Goal: Task Accomplishment & Management: Manage account settings

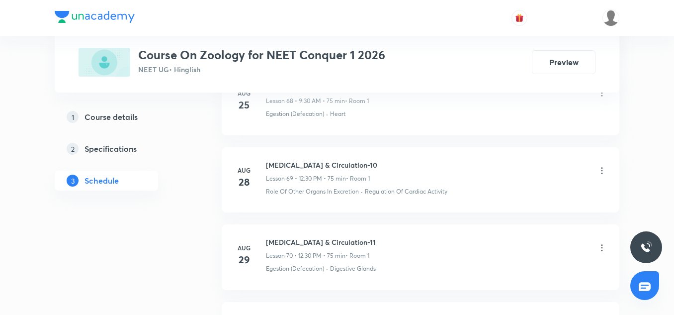
scroll to position [6201, 0]
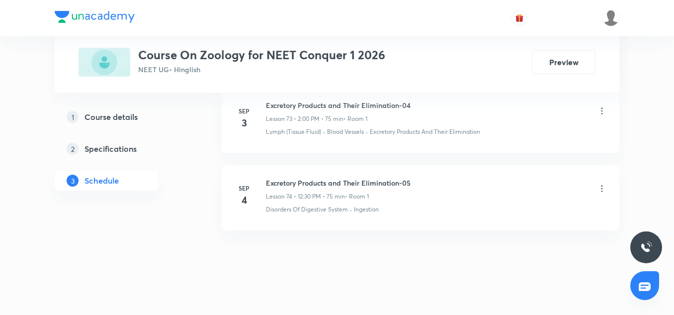
click at [343, 178] on h6 "Excretory Products and Their Elimination-05" at bounding box center [338, 183] width 145 height 10
copy h6 "Excretory Products and Their Elimination-05"
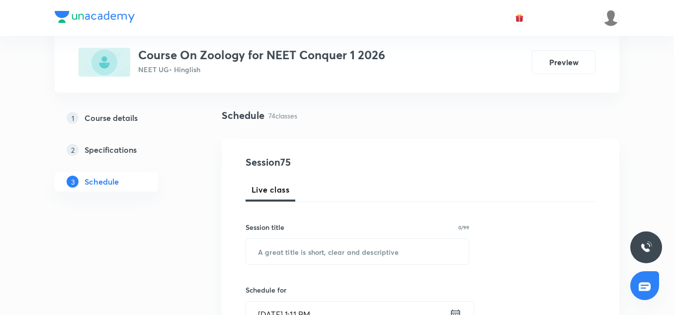
scroll to position [71, 0]
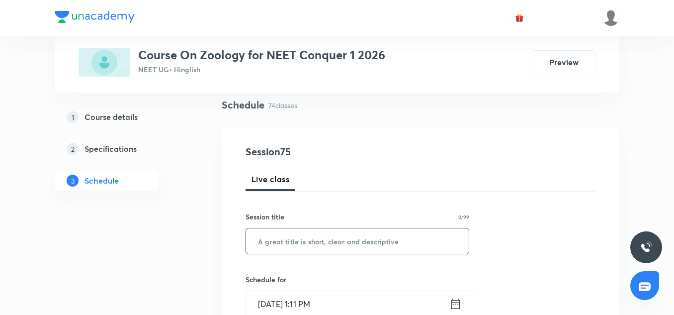
click at [302, 243] on input "text" at bounding box center [357, 240] width 223 height 25
paste input "Excretory Products and Their Elimination-05"
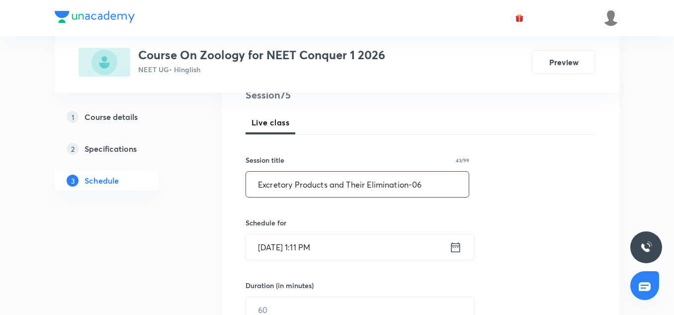
scroll to position [145, 0]
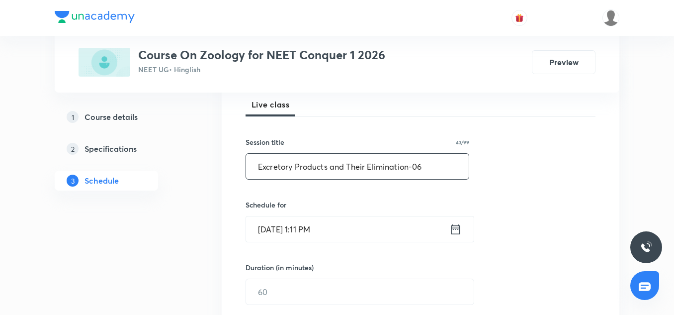
type input "Excretory Products and Their Elimination-06"
click at [265, 231] on input "Sep 6, 2025, 1:11 PM" at bounding box center [347, 228] width 203 height 25
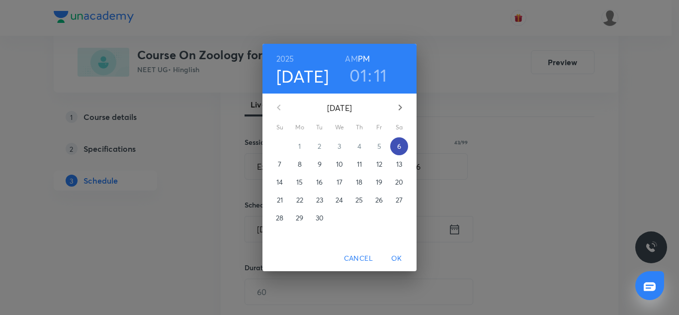
click at [403, 145] on span "6" at bounding box center [399, 146] width 18 height 10
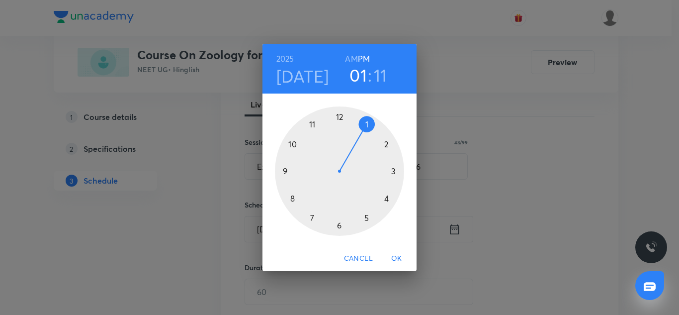
click at [383, 142] on div at bounding box center [339, 170] width 129 height 129
click at [340, 116] on div at bounding box center [339, 170] width 129 height 129
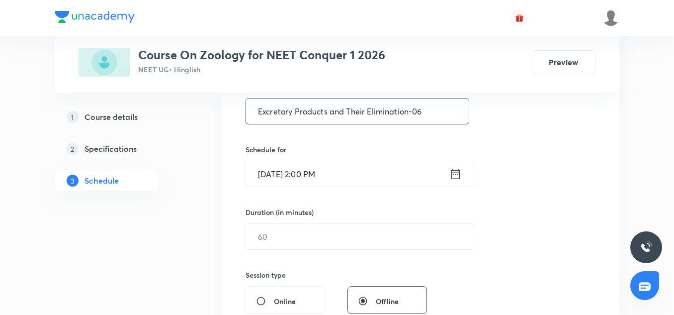
scroll to position [202, 0]
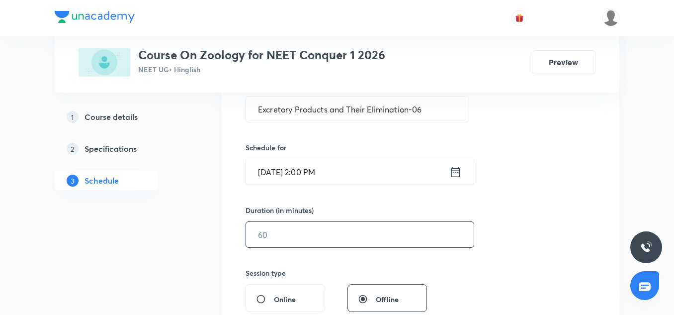
click at [303, 240] on input "text" at bounding box center [360, 234] width 228 height 25
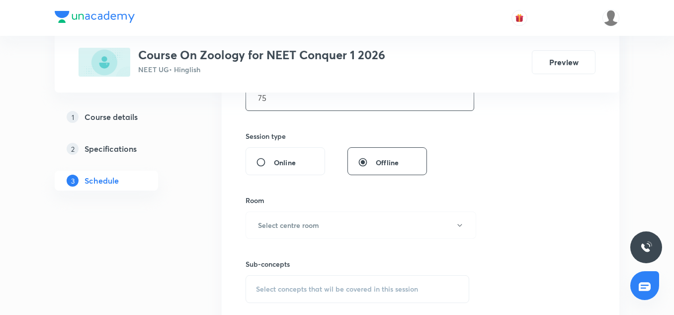
scroll to position [341, 0]
type input "75"
click at [300, 222] on h6 "Select centre room" at bounding box center [288, 223] width 61 height 10
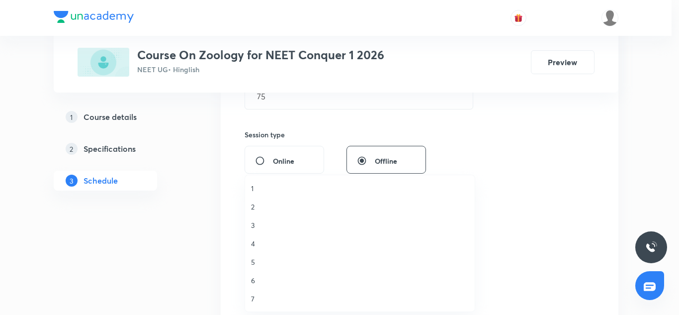
click at [254, 206] on span "2" at bounding box center [360, 206] width 218 height 10
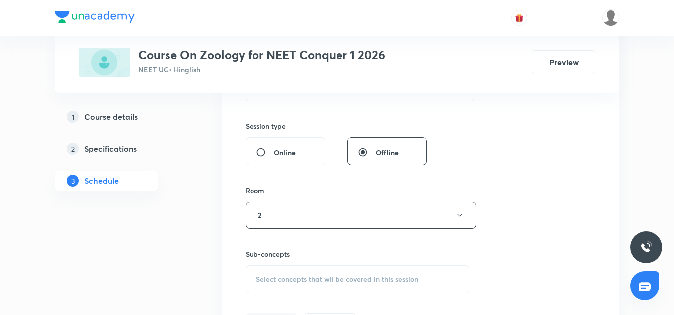
scroll to position [351, 0]
click at [276, 213] on button "2" at bounding box center [361, 213] width 231 height 27
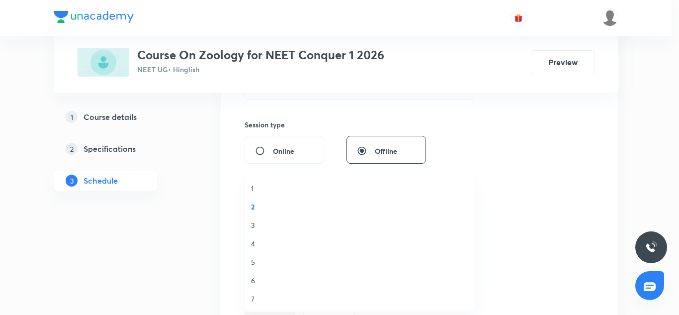
click at [262, 190] on span "1" at bounding box center [360, 188] width 218 height 10
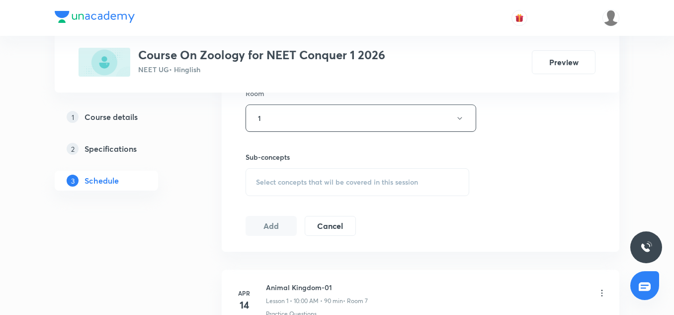
click at [276, 176] on div "Select concepts that wil be covered in this session" at bounding box center [358, 182] width 224 height 28
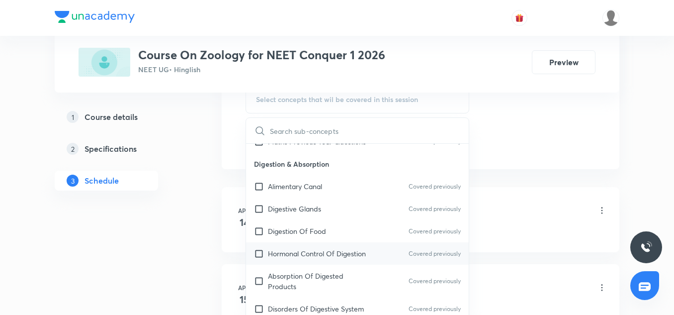
scroll to position [130, 0]
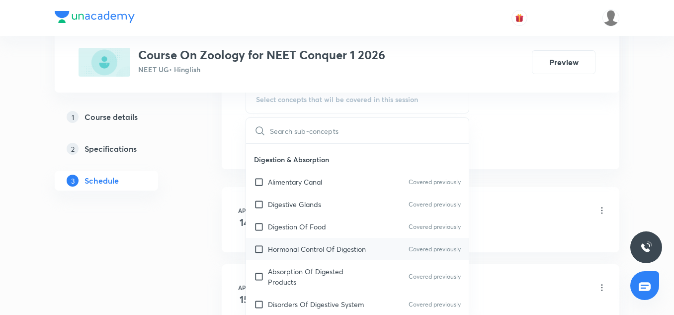
click at [298, 245] on p "Hormonal Control Of Digestion" at bounding box center [317, 249] width 98 height 10
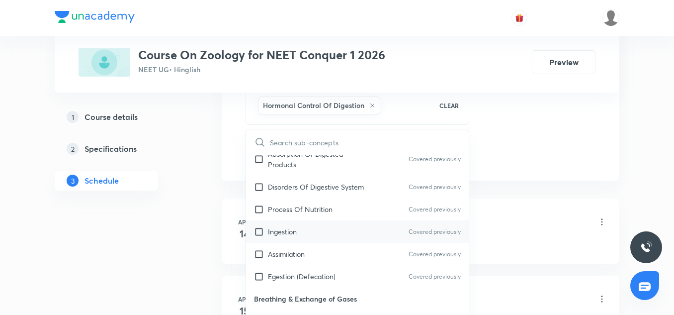
scroll to position [259, 0]
click at [286, 238] on div "Ingestion Covered previously" at bounding box center [357, 231] width 223 height 22
checkbox input "true"
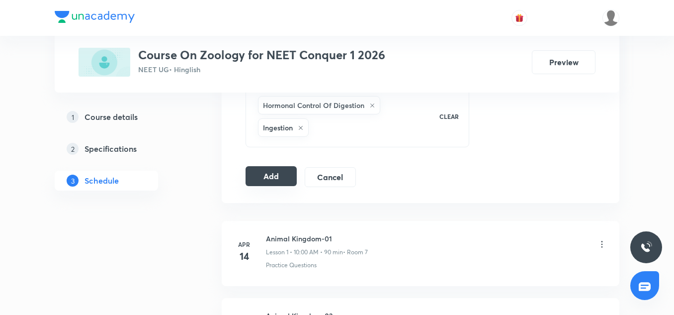
click at [266, 174] on button "Add" at bounding box center [271, 176] width 51 height 20
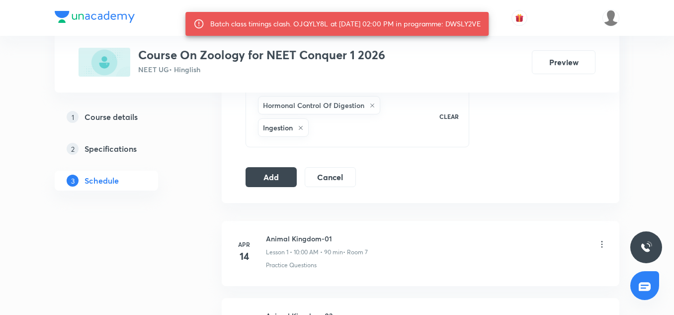
click at [475, 24] on div "Batch class timings clash. OJQYLY8L at 06 Sep 2025 02:00 PM in programme: DWSLY…" at bounding box center [345, 24] width 271 height 18
copy div "DWSLY2VE"
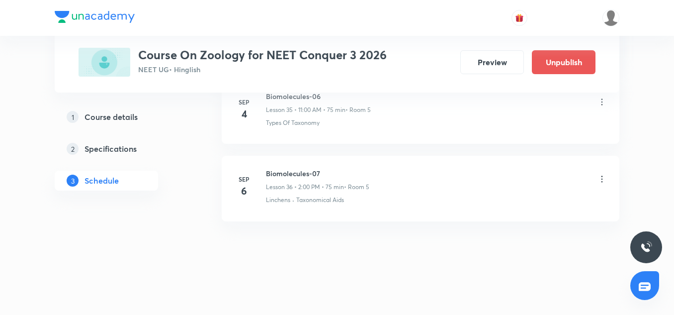
click at [601, 179] on icon at bounding box center [602, 179] width 10 height 10
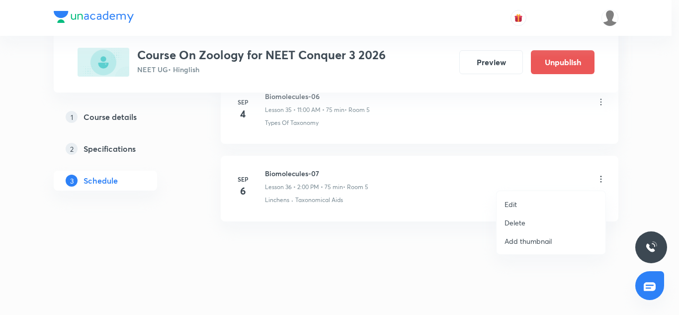
click at [511, 204] on p "Edit" at bounding box center [511, 204] width 12 height 10
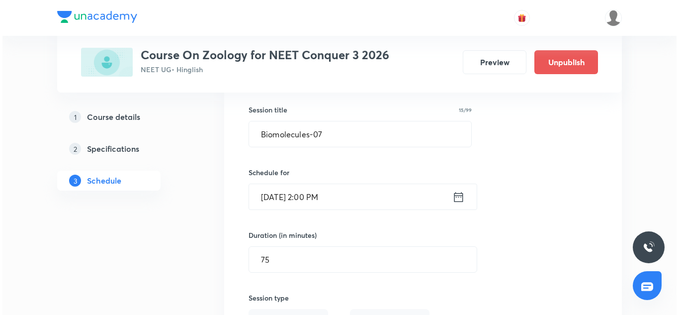
scroll to position [2879, 0]
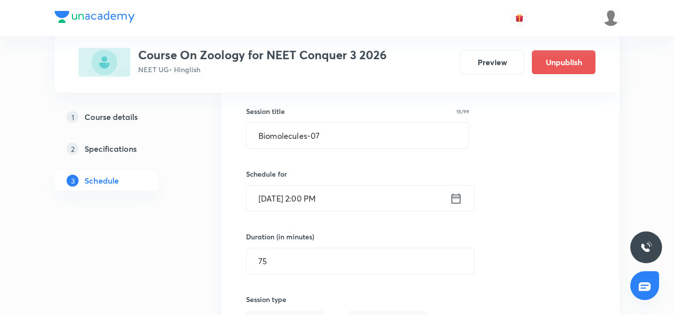
click at [297, 198] on input "[DATE] 2:00 PM" at bounding box center [348, 198] width 203 height 25
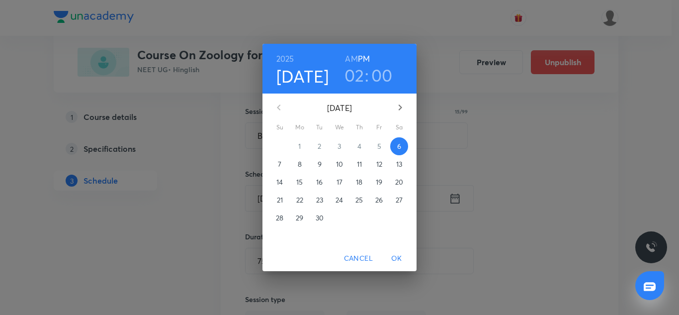
click at [290, 55] on h6 "2025" at bounding box center [286, 59] width 18 height 14
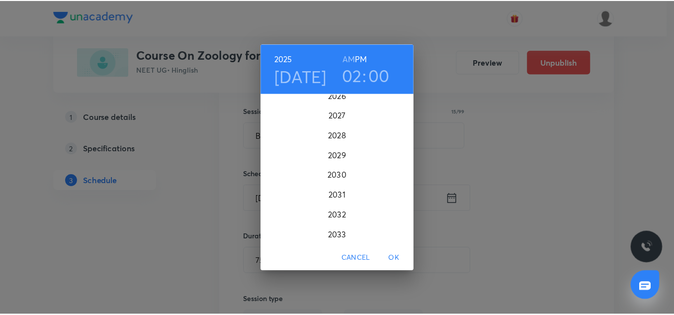
scroll to position [2527, 0]
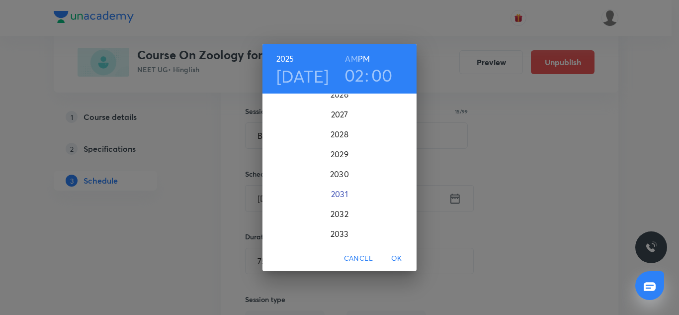
click at [348, 203] on div "2031" at bounding box center [340, 194] width 154 height 20
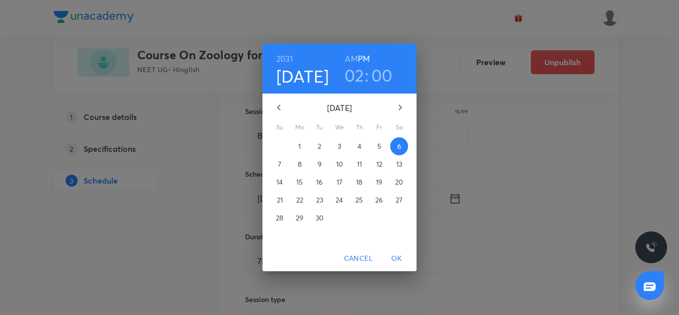
click at [400, 257] on span "OK" at bounding box center [397, 258] width 24 height 12
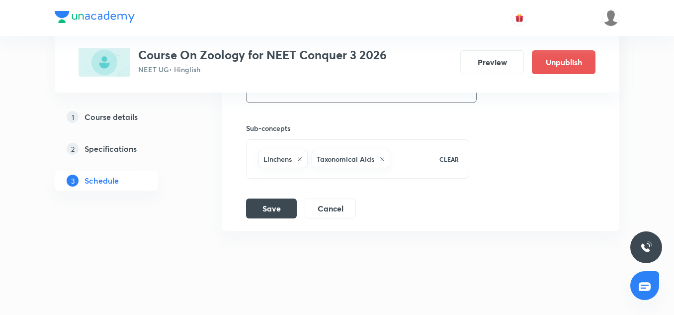
scroll to position [3180, 0]
click at [277, 210] on button "Save" at bounding box center [271, 207] width 51 height 20
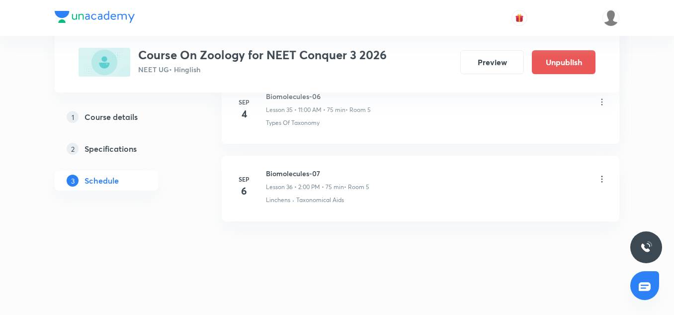
scroll to position [2807, 0]
click at [603, 178] on icon at bounding box center [602, 179] width 10 height 10
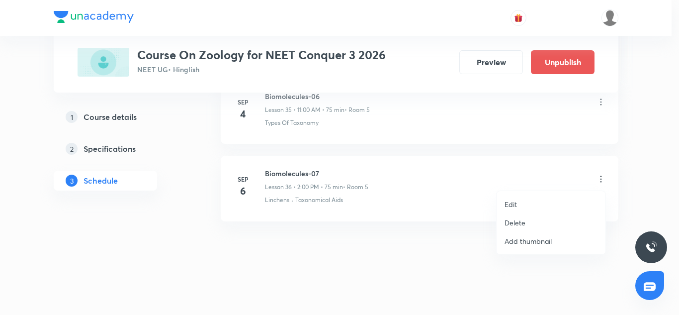
click at [513, 205] on p "Edit" at bounding box center [511, 204] width 12 height 10
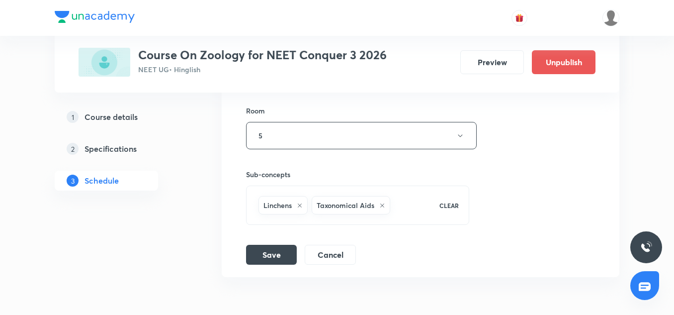
scroll to position [3189, 0]
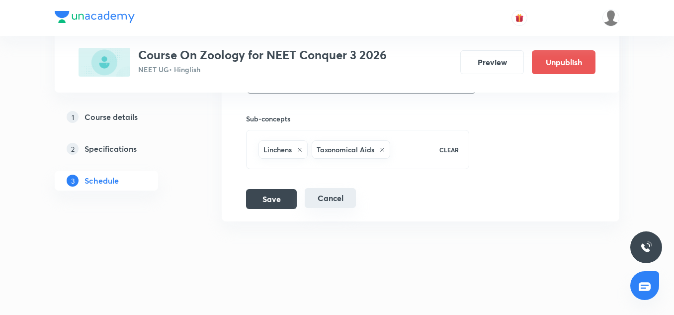
click at [339, 199] on button "Cancel" at bounding box center [330, 198] width 51 height 20
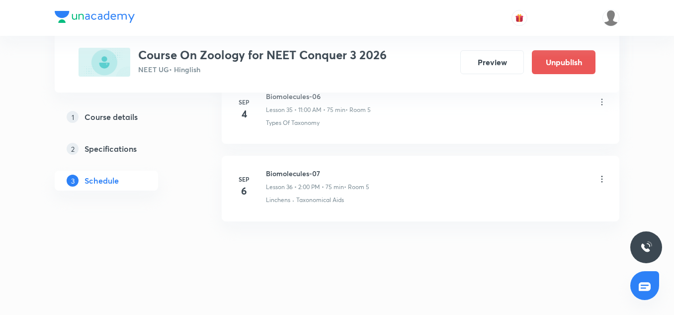
scroll to position [2807, 0]
click at [303, 175] on h6 "Biomolecules-07" at bounding box center [317, 173] width 103 height 10
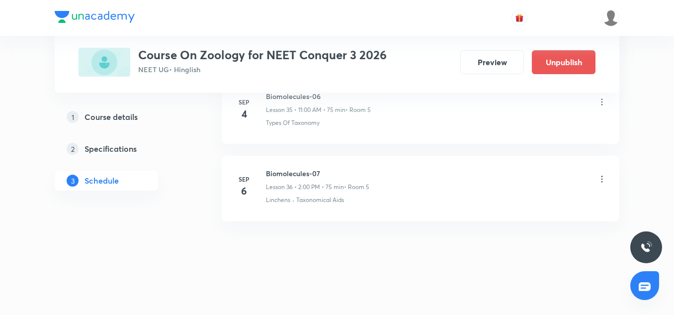
click at [600, 182] on icon at bounding box center [602, 179] width 10 height 10
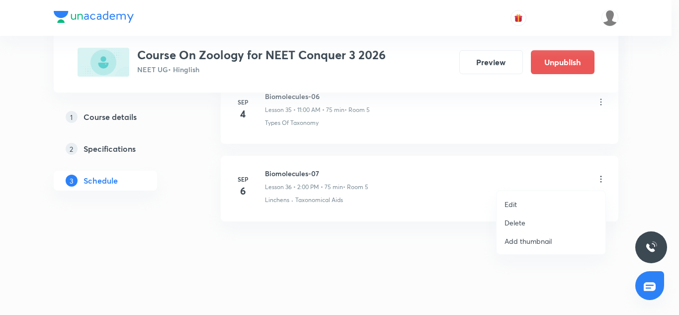
click at [342, 156] on div at bounding box center [339, 157] width 679 height 315
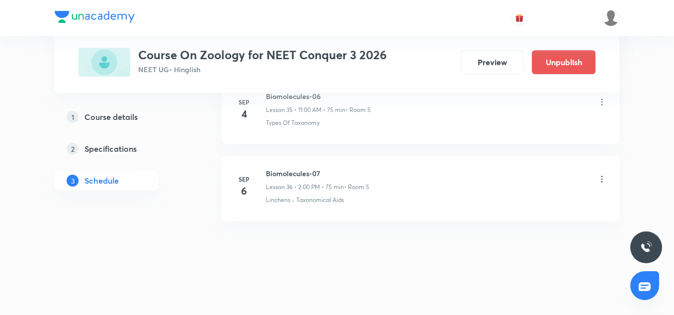
click at [605, 178] on icon at bounding box center [602, 179] width 10 height 10
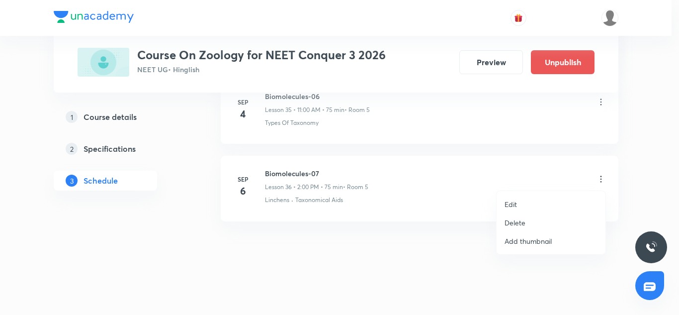
click at [519, 206] on li "Edit" at bounding box center [551, 204] width 109 height 18
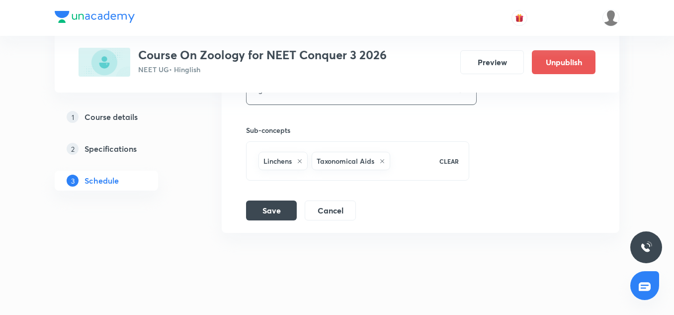
scroll to position [3184, 0]
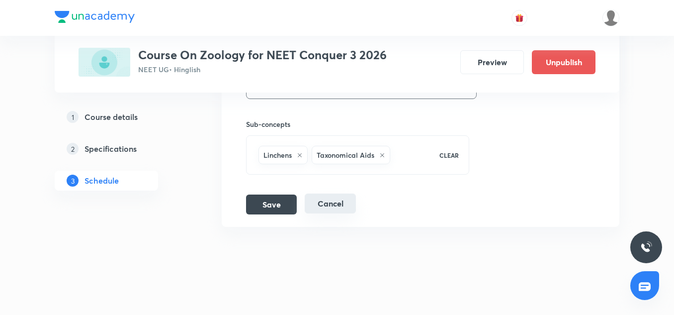
click at [336, 207] on button "Cancel" at bounding box center [330, 203] width 51 height 20
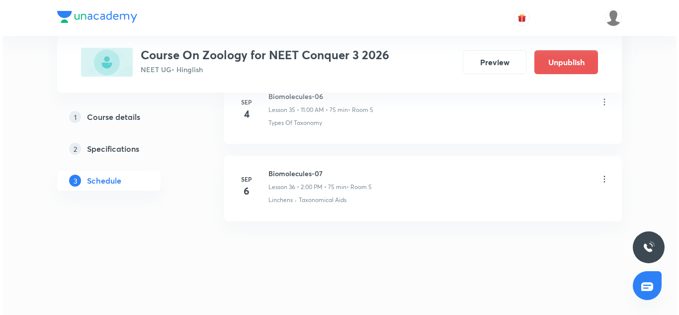
scroll to position [2807, 0]
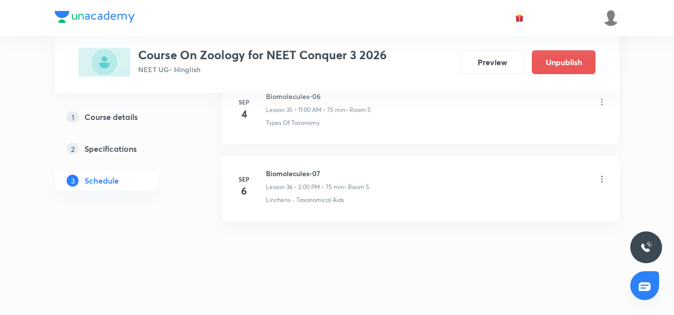
click at [598, 177] on icon at bounding box center [602, 179] width 10 height 10
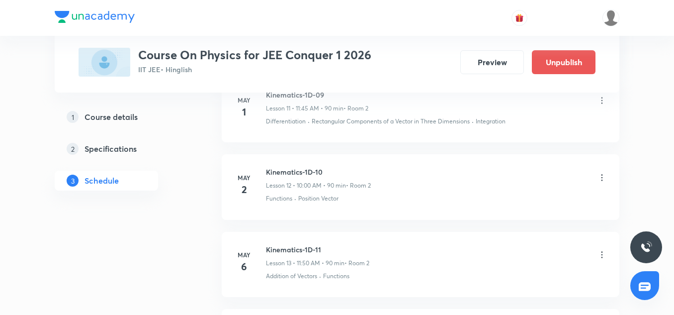
scroll to position [1466, 0]
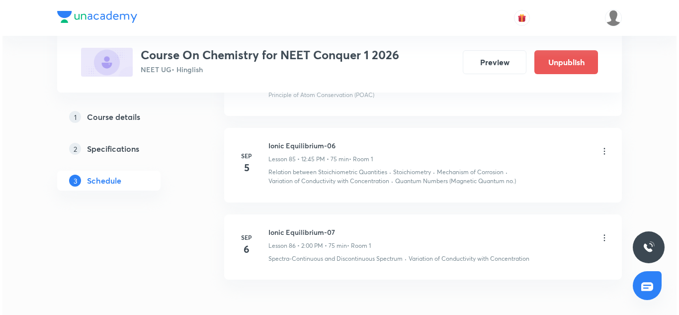
scroll to position [7225, 0]
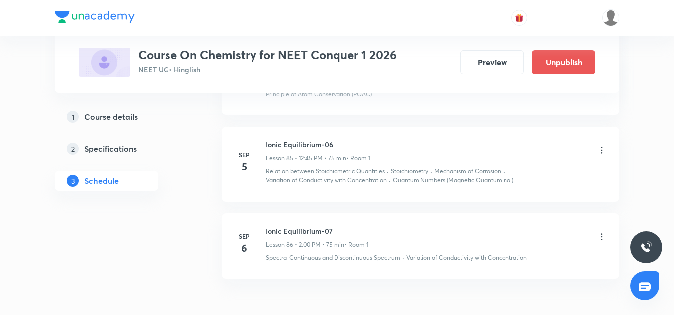
click at [351, 240] on p "• Room 1" at bounding box center [357, 244] width 24 height 9
click at [325, 226] on div "Ionic Equilibrium-07 Lesson 86 • 2:00 PM • 75 min • Room 1" at bounding box center [317, 237] width 102 height 23
click at [321, 226] on h6 "Ionic Equilibrium-07" at bounding box center [317, 231] width 102 height 10
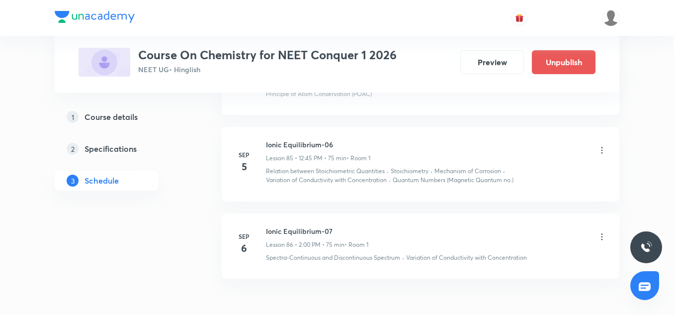
click at [361, 226] on div "Ionic Equilibrium-07 Lesson 86 • 2:00 PM • 75 min • Room 1" at bounding box center [317, 237] width 102 height 23
click at [304, 226] on h6 "Ionic Equilibrium-07" at bounding box center [317, 231] width 102 height 10
click at [601, 232] on icon at bounding box center [602, 237] width 10 height 10
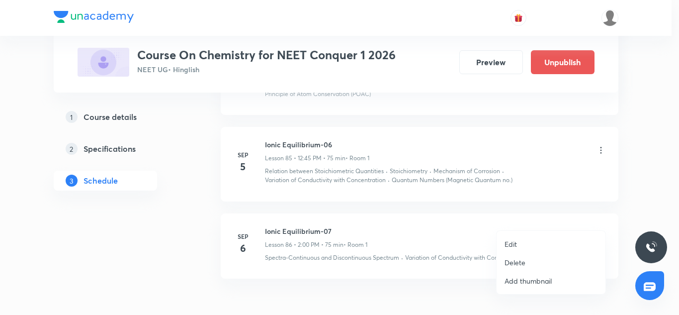
click at [532, 237] on li "Edit" at bounding box center [551, 244] width 109 height 18
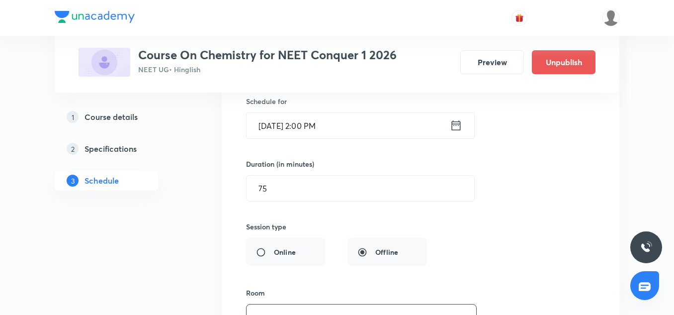
scroll to position [6965, 0]
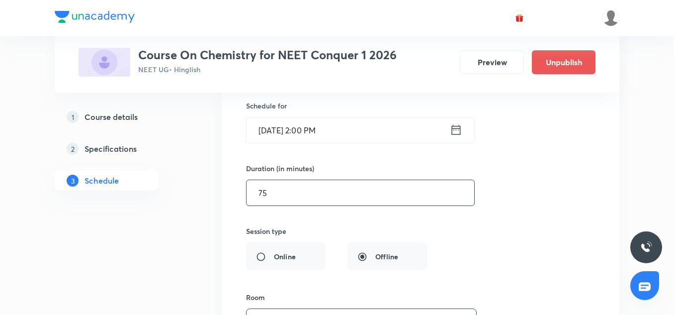
click at [304, 180] on input "75" at bounding box center [361, 192] width 228 height 25
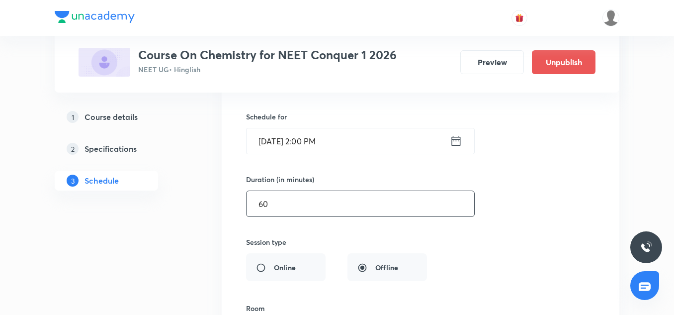
scroll to position [6953, 0]
click at [293, 191] on input "60" at bounding box center [361, 203] width 228 height 25
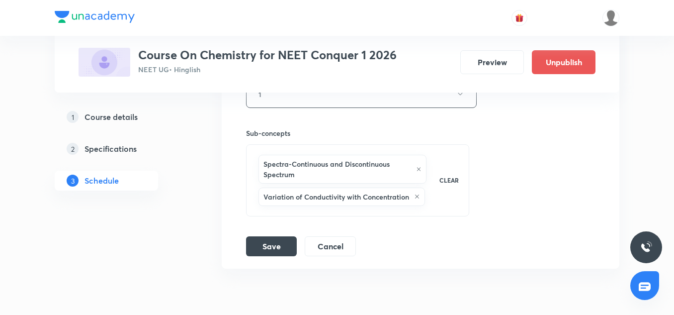
scroll to position [7222, 0]
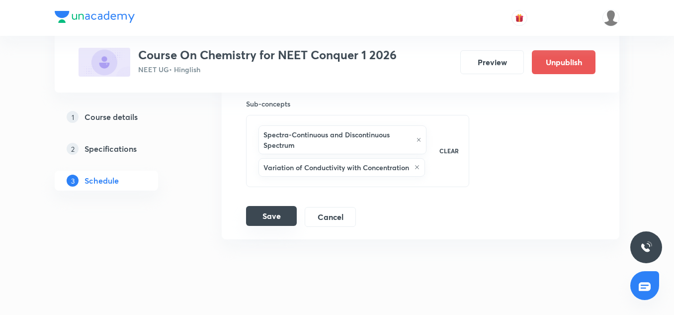
type input "45"
click at [274, 206] on button "Save" at bounding box center [271, 216] width 51 height 20
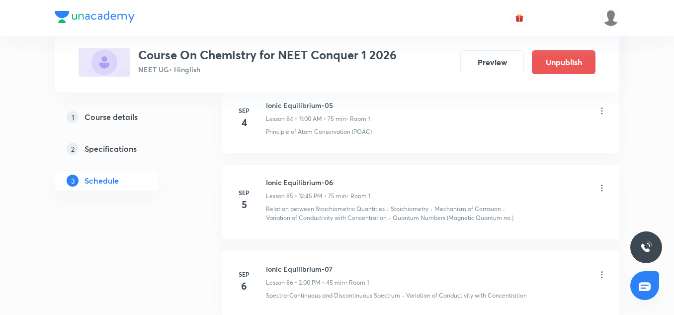
scroll to position [6807, 0]
